Goal: Task Accomplishment & Management: Manage account settings

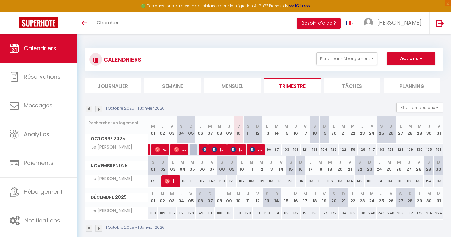
select select
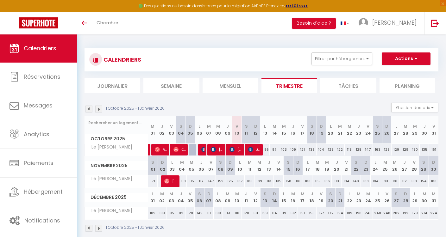
select select
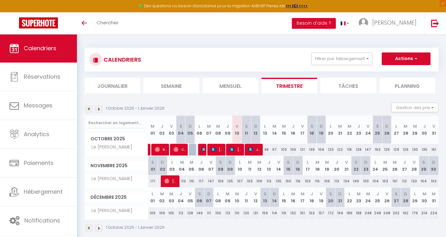
select select
click at [234, 150] on img at bounding box center [231, 149] width 5 height 5
select select "OK"
select select "KO"
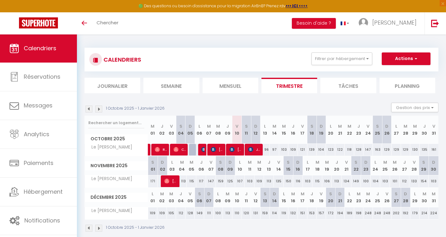
select select "0"
select select "1"
select select
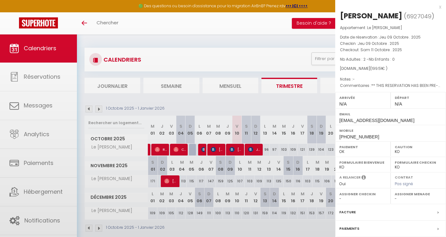
select select "33656"
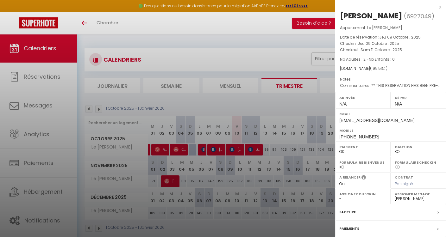
click at [32, 107] on div at bounding box center [223, 118] width 446 height 237
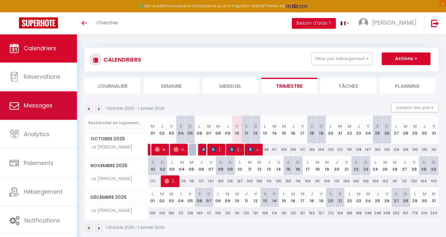
click at [32, 107] on span "Messages" at bounding box center [38, 106] width 29 height 8
select select "message"
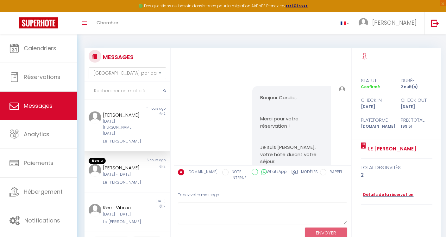
scroll to position [990, 0]
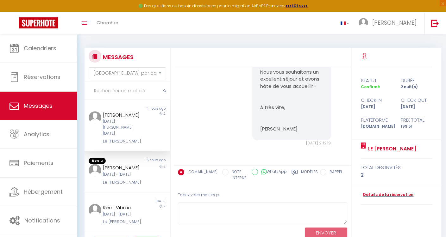
click at [130, 123] on div "[DATE] - [PERSON_NAME][DATE]" at bounding box center [123, 128] width 41 height 18
click at [129, 123] on div "[DATE] - [PERSON_NAME][DATE]" at bounding box center [123, 128] width 41 height 18
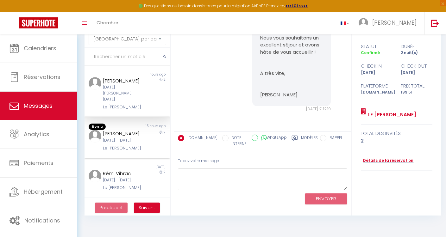
click at [116, 130] on div "[PERSON_NAME]" at bounding box center [123, 134] width 41 height 8
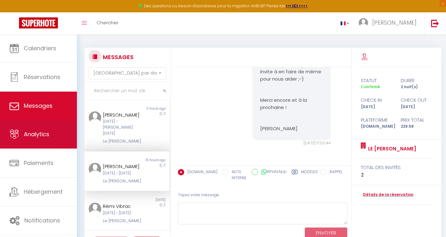
click at [43, 137] on span "Analytics" at bounding box center [37, 134] width 26 height 8
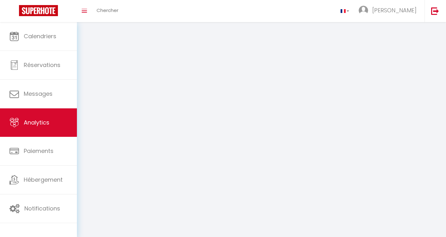
select select "2025"
select select "10"
